Goal: Information Seeking & Learning: Learn about a topic

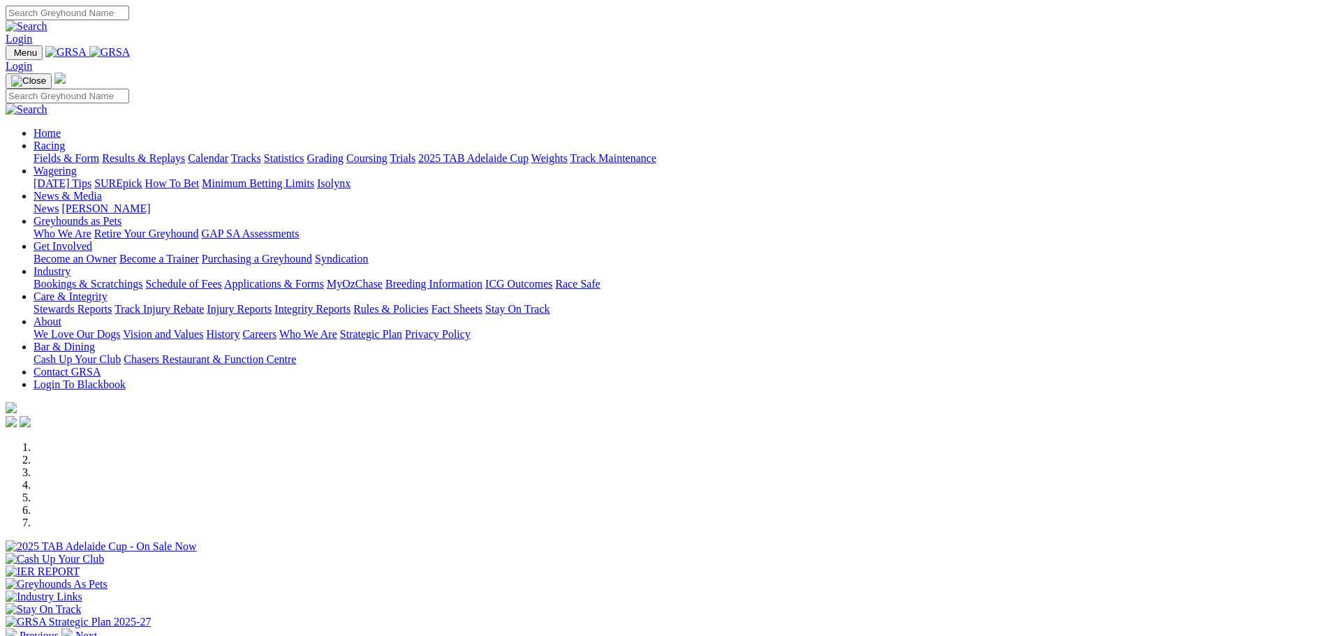
scroll to position [279, 0]
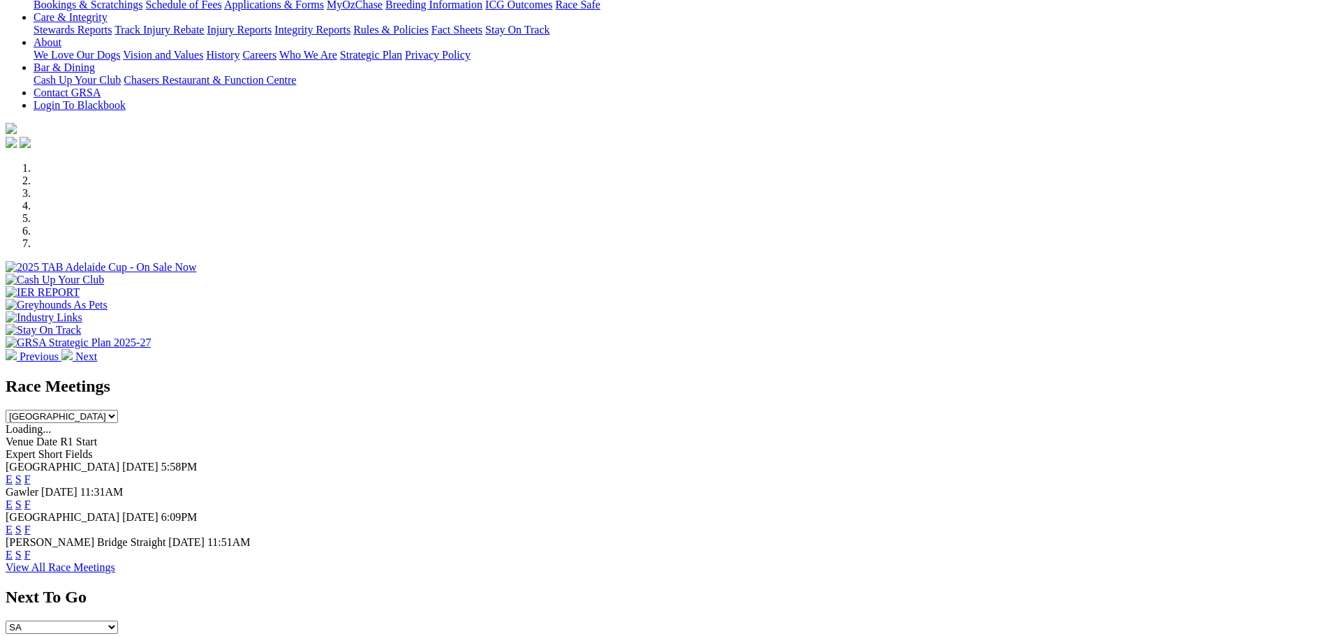
click at [31, 473] on link "F" at bounding box center [27, 479] width 6 height 12
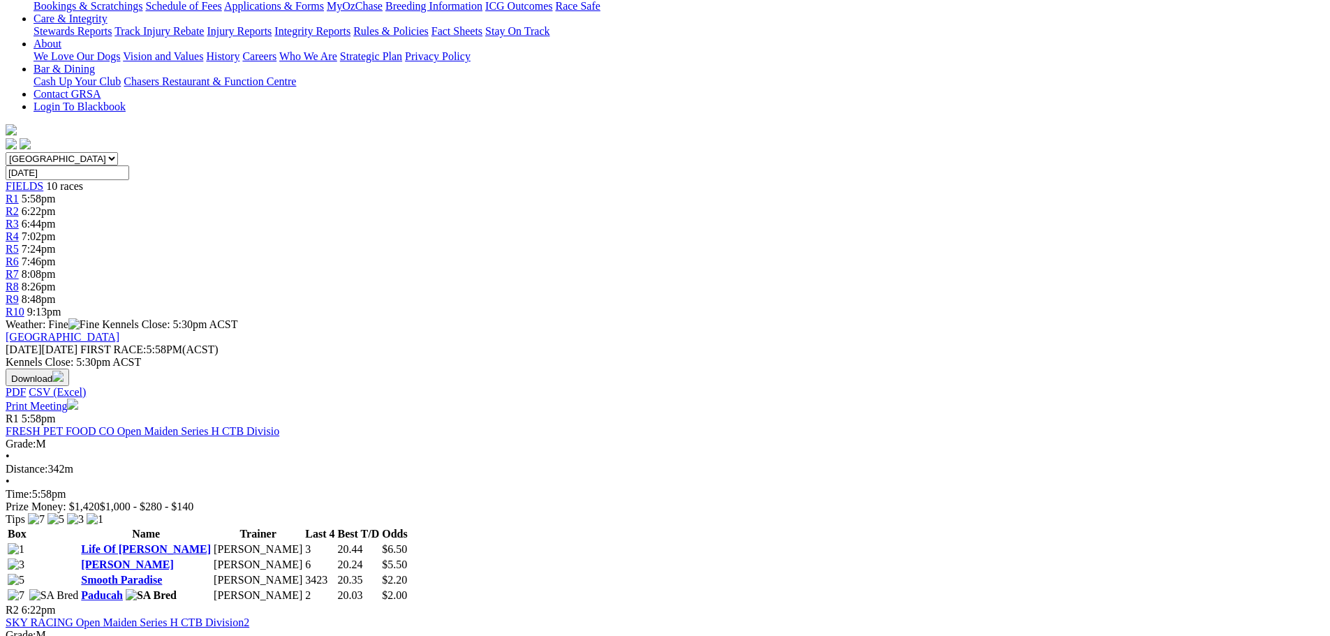
scroll to position [279, 0]
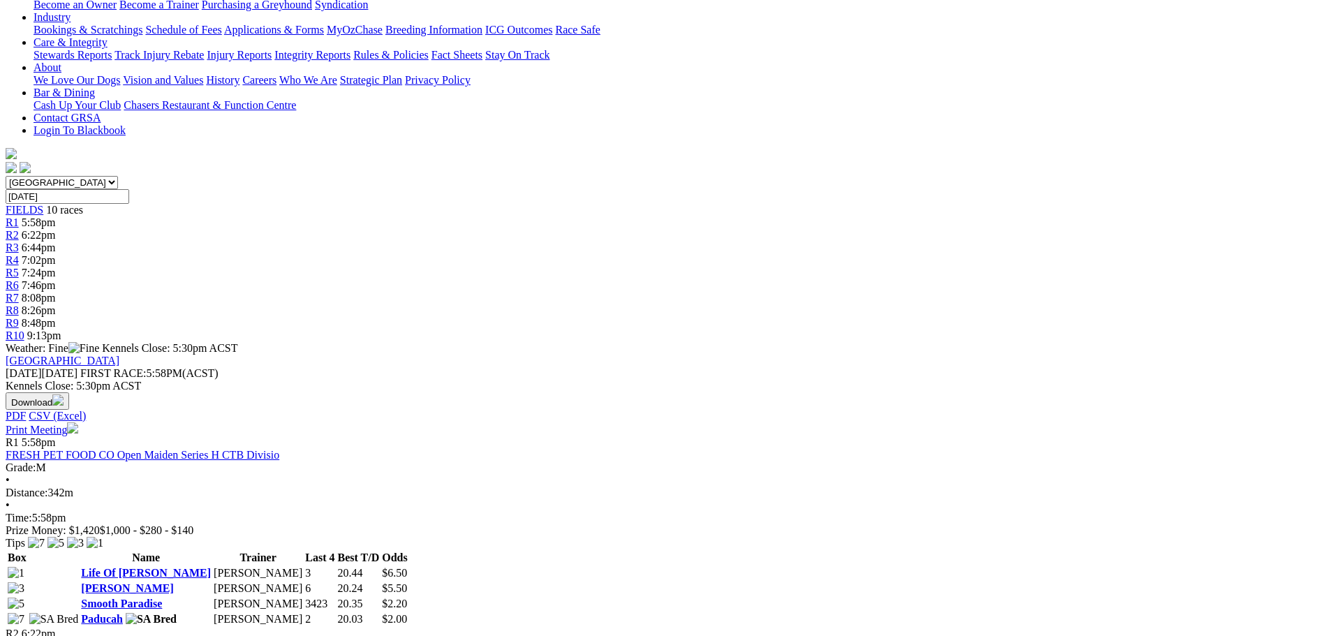
click at [387, 436] on div "R1 5:58pm FRESH PET FOOD CO Open Maiden Series H CTB Divisio Grade: M • Distanc…" at bounding box center [665, 486] width 1318 height 101
click at [279, 449] on link "FRESH PET FOOD CO Open Maiden Series H CTB Divisio" at bounding box center [143, 455] width 274 height 12
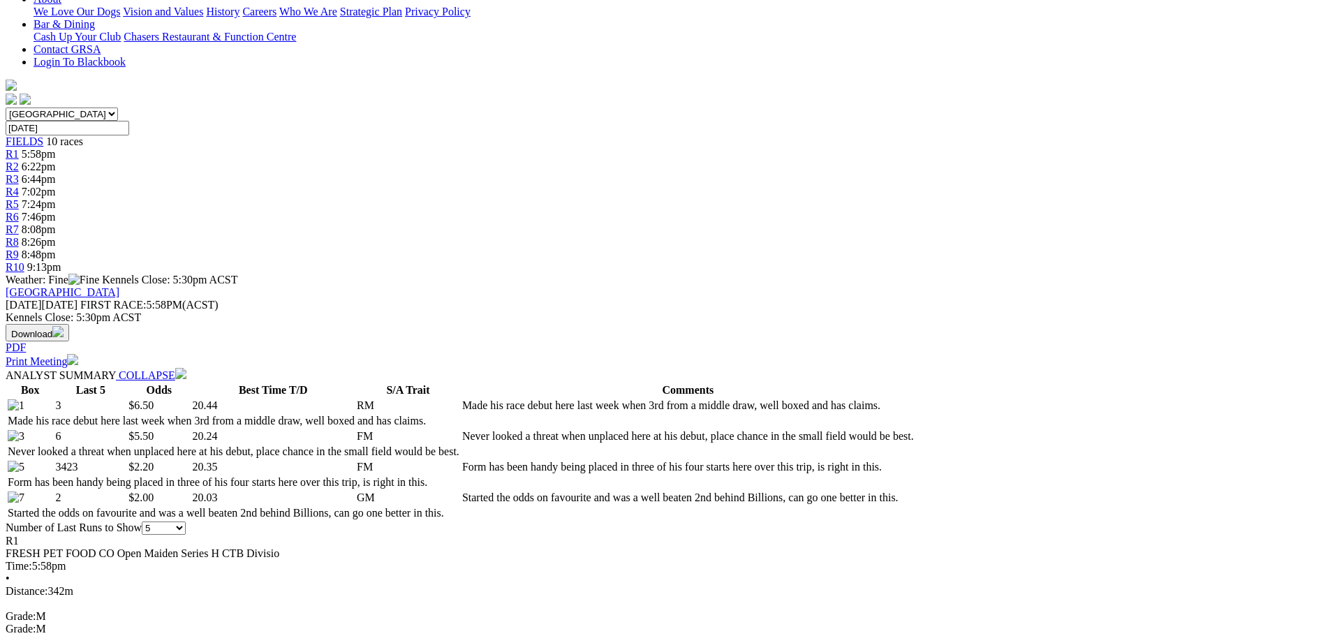
scroll to position [349, 0]
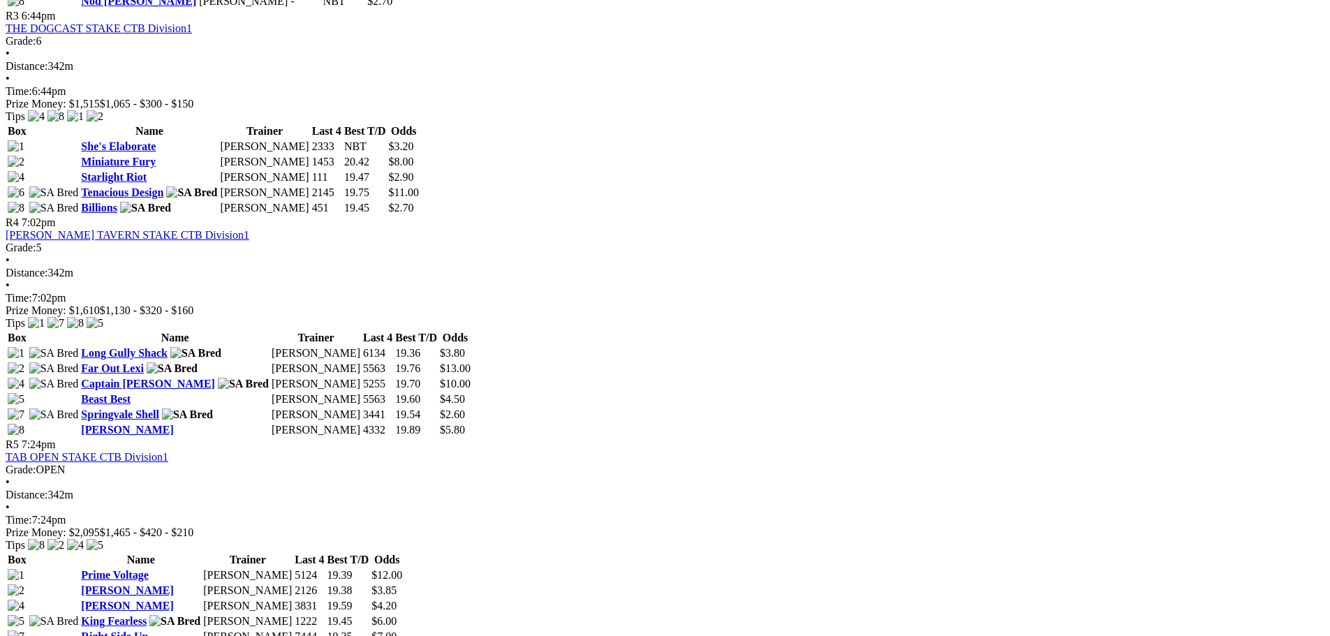
scroll to position [1117, 0]
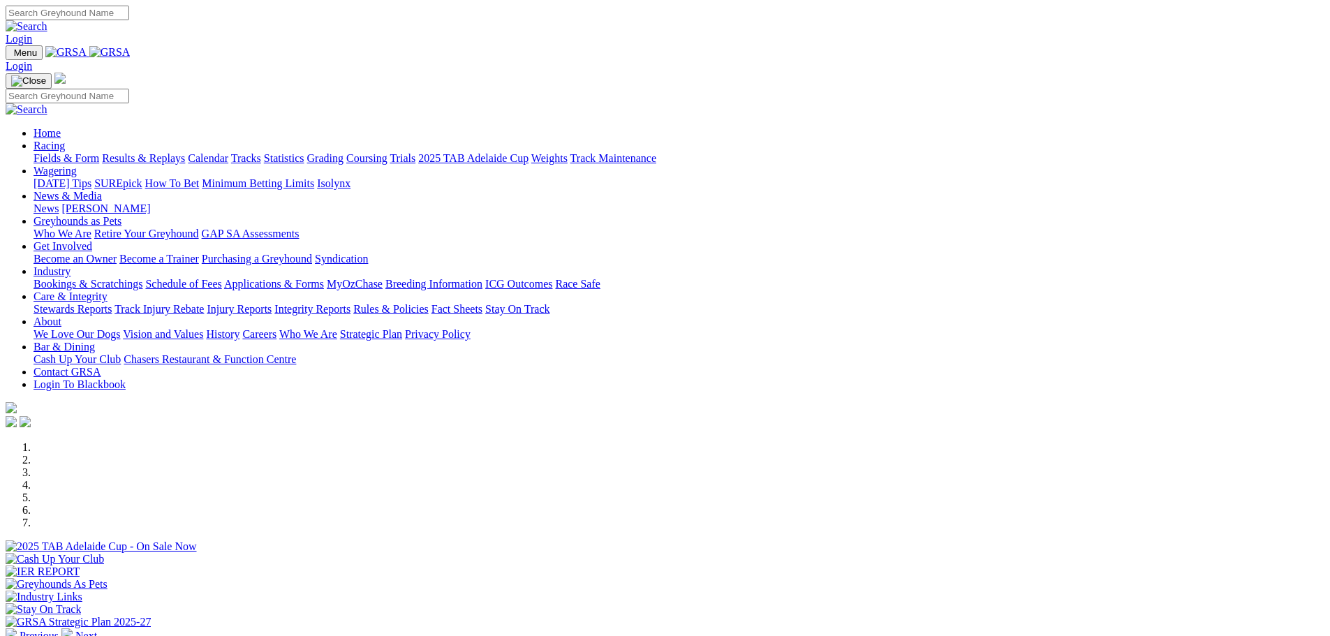
scroll to position [279, 0]
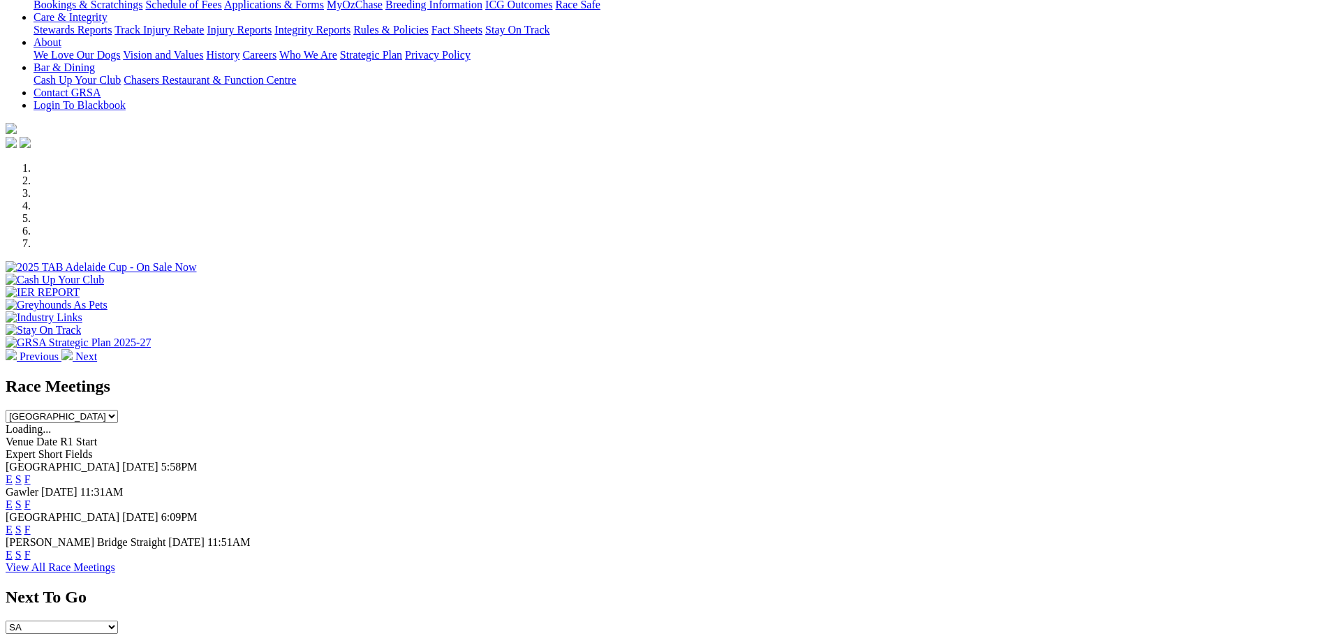
click at [31, 498] on link "F" at bounding box center [27, 504] width 6 height 12
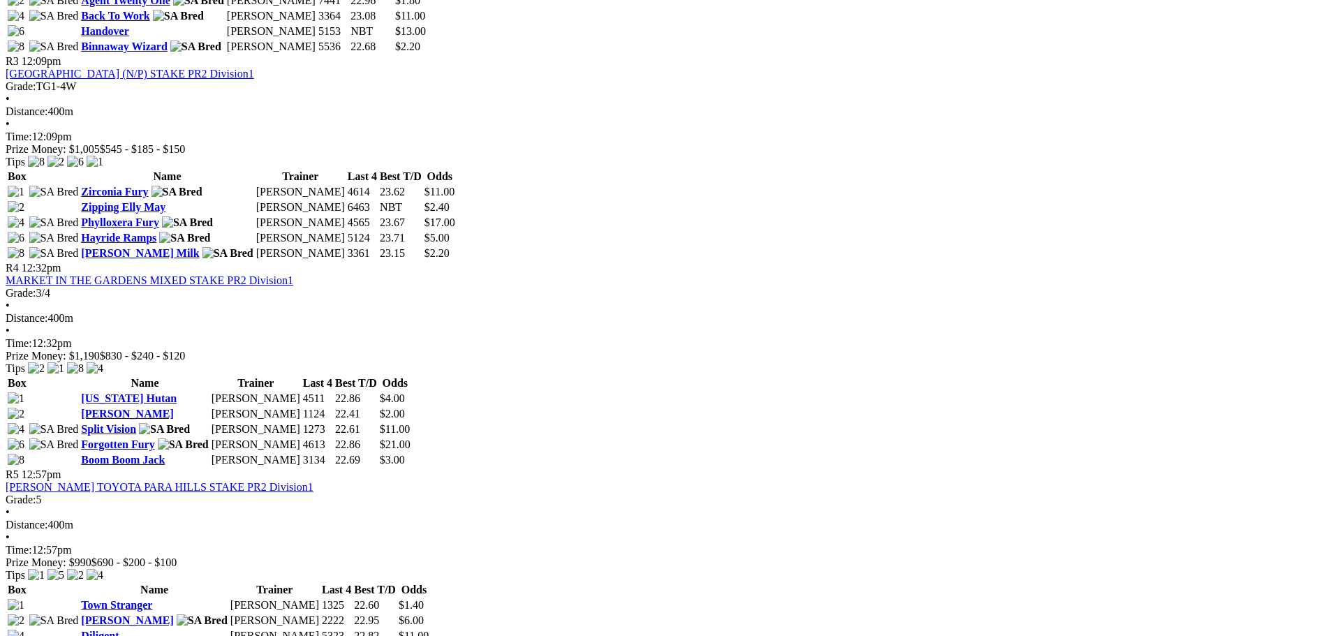
scroll to position [1047, 0]
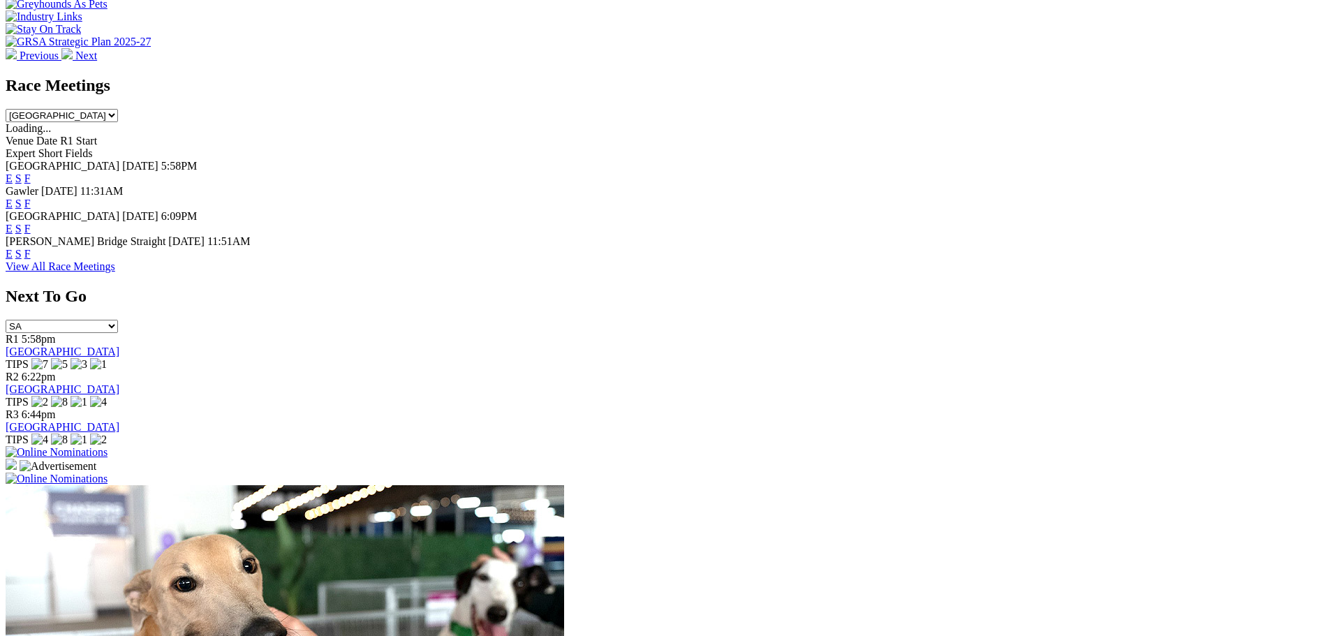
scroll to position [558, 0]
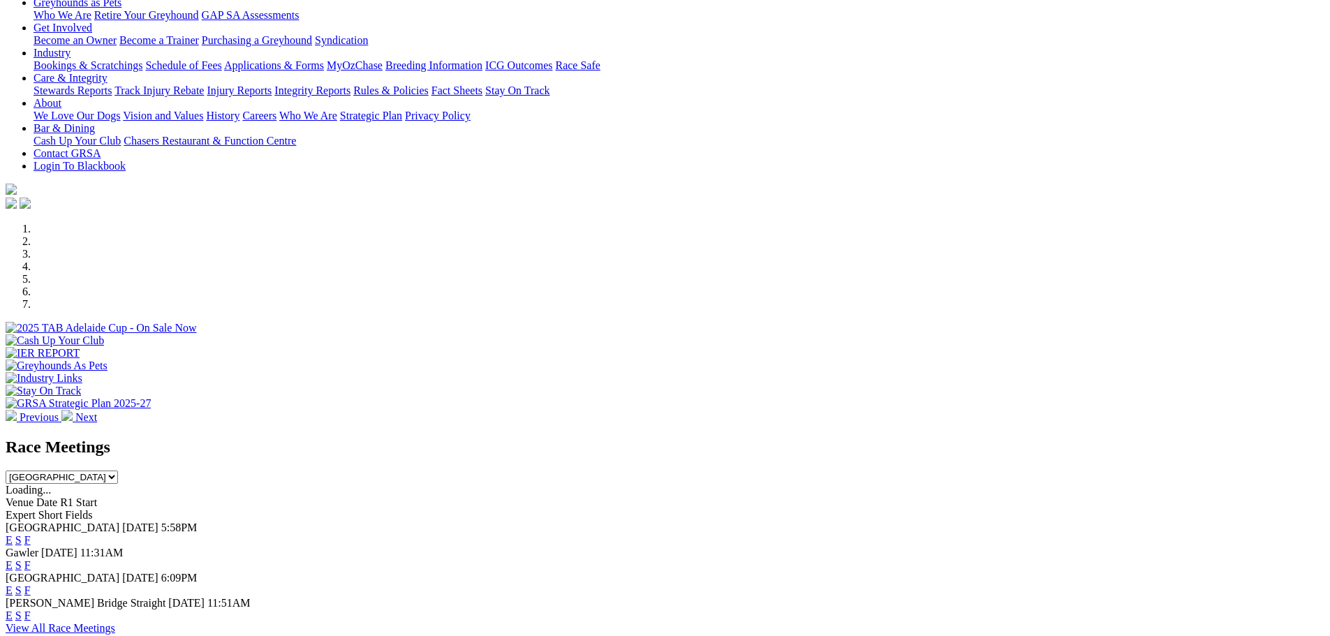
scroll to position [209, 0]
